Goal: Register for event/course

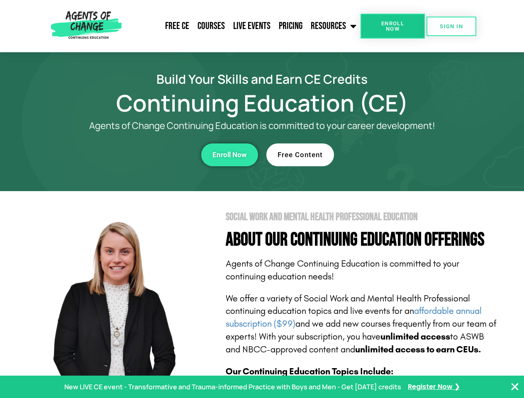
click at [262, 199] on section "Social Work and Mental Health Professional Education About Our Continuing Educa…" at bounding box center [262, 365] width 524 height 348
click at [334, 26] on link "Resources" at bounding box center [333, 26] width 54 height 21
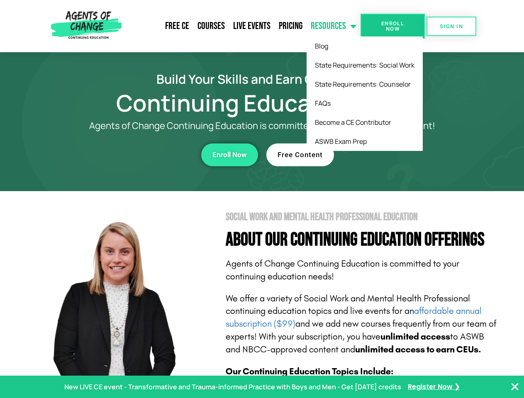
click at [392, 26] on span "Enroll Now" at bounding box center [393, 26] width 38 height 11
click at [451, 26] on span "SIGN IN" at bounding box center [451, 26] width 23 height 5
click at [144, 155] on div "Enroll Now" at bounding box center [144, 154] width 228 height 23
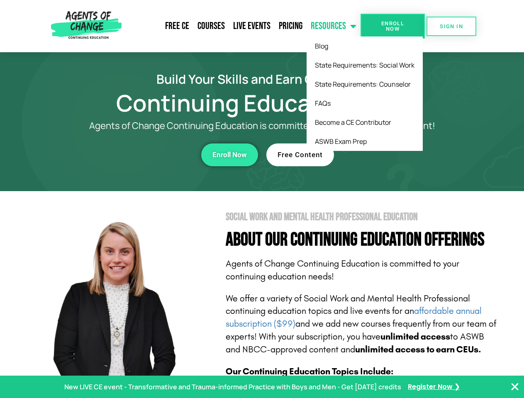
click at [144, 155] on div "Enroll Now" at bounding box center [144, 154] width 228 height 23
click at [229, 155] on span "Enroll Now" at bounding box center [229, 154] width 34 height 7
